Goal: Navigation & Orientation: Find specific page/section

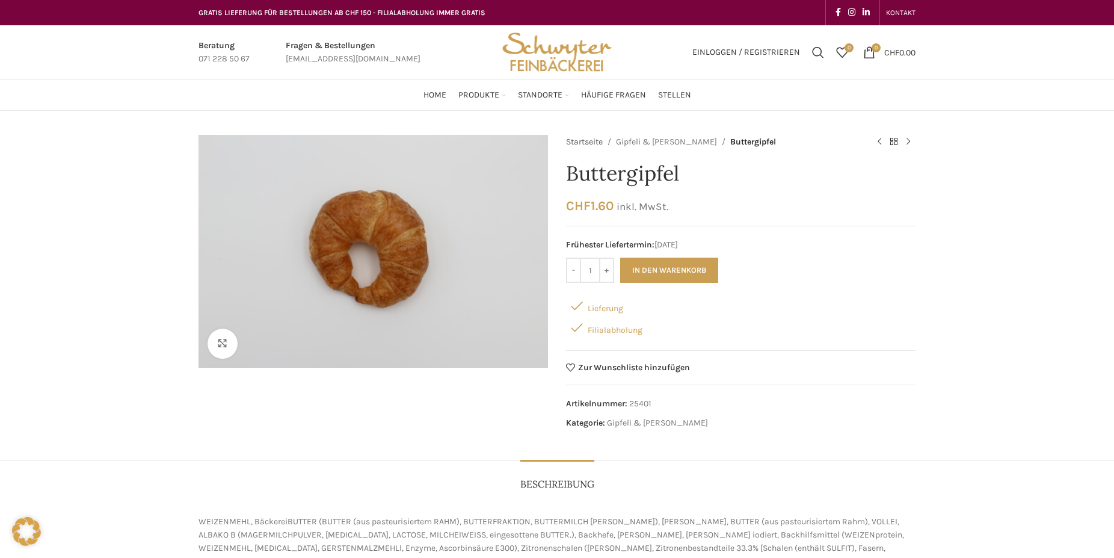
click at [585, 141] on link "Startseite" at bounding box center [584, 141] width 37 height 13
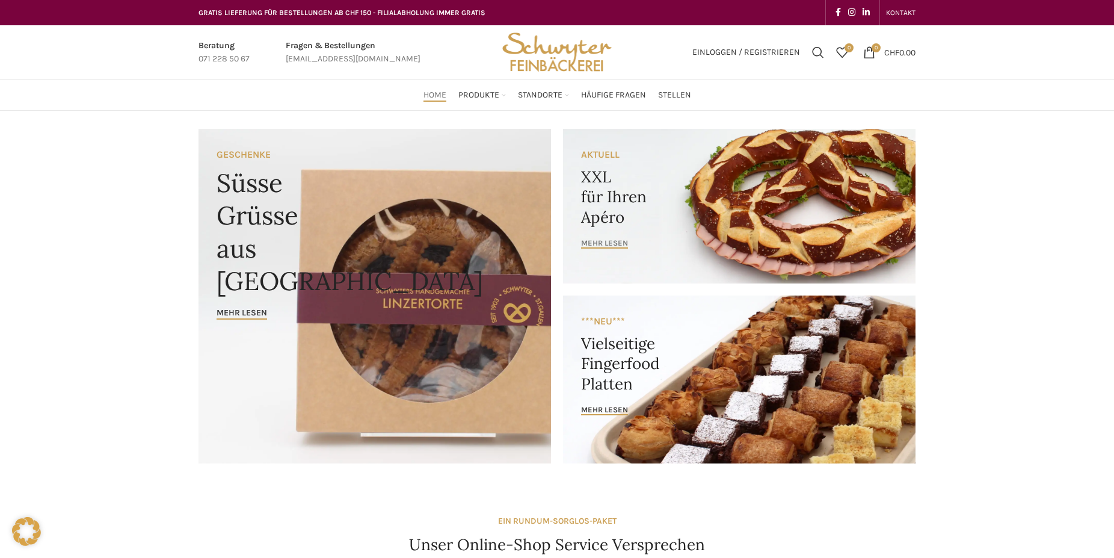
click at [601, 248] on span "mehr lesen" at bounding box center [604, 243] width 47 height 10
